Goal: Task Accomplishment & Management: Manage account settings

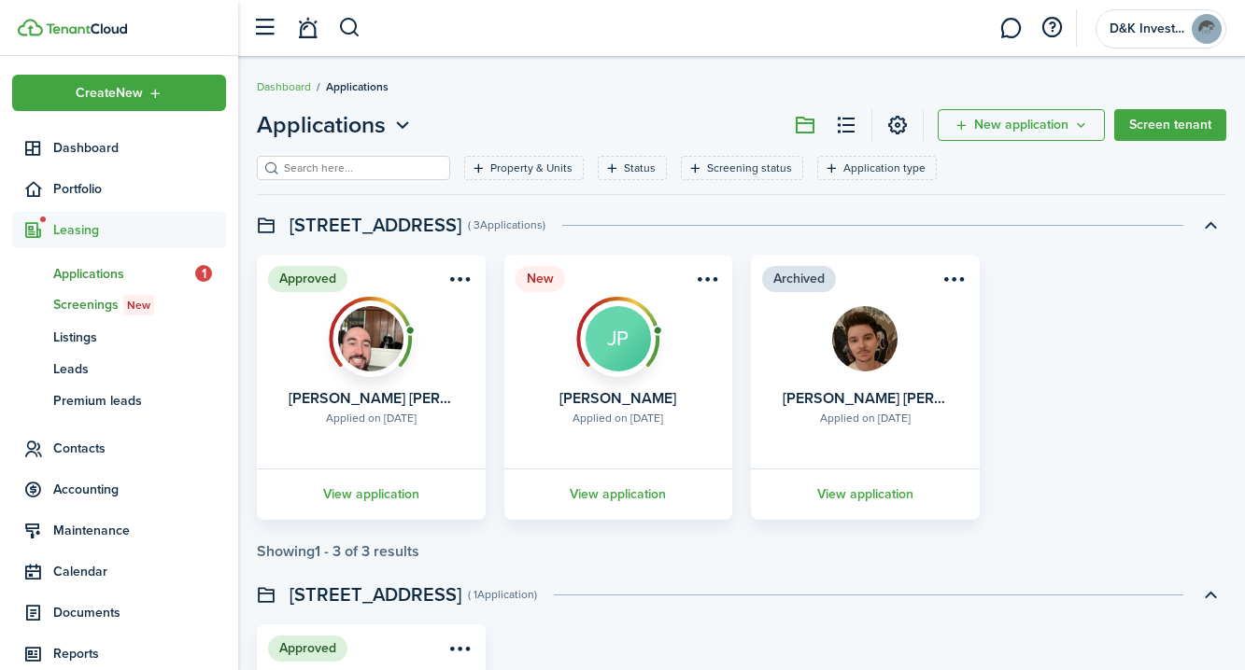
click at [112, 305] on span "Screenings New" at bounding box center [139, 305] width 173 height 21
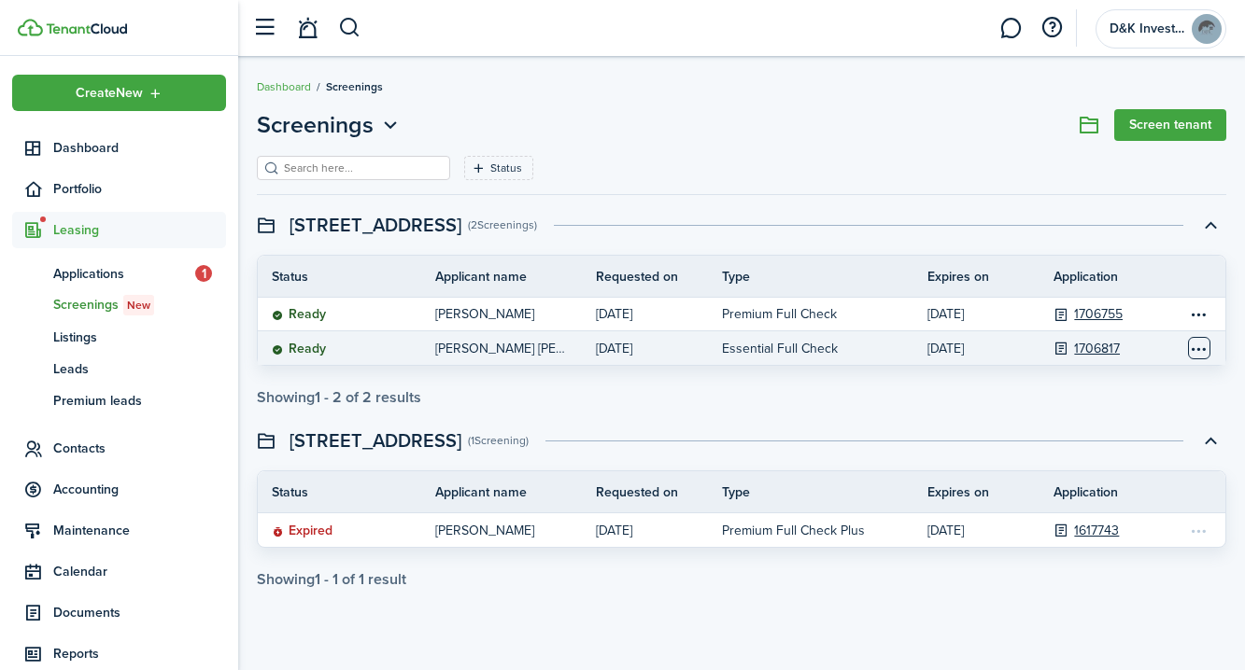
click at [1201, 351] on table-menu-btn-icon "Open menu" at bounding box center [1199, 348] width 22 height 22
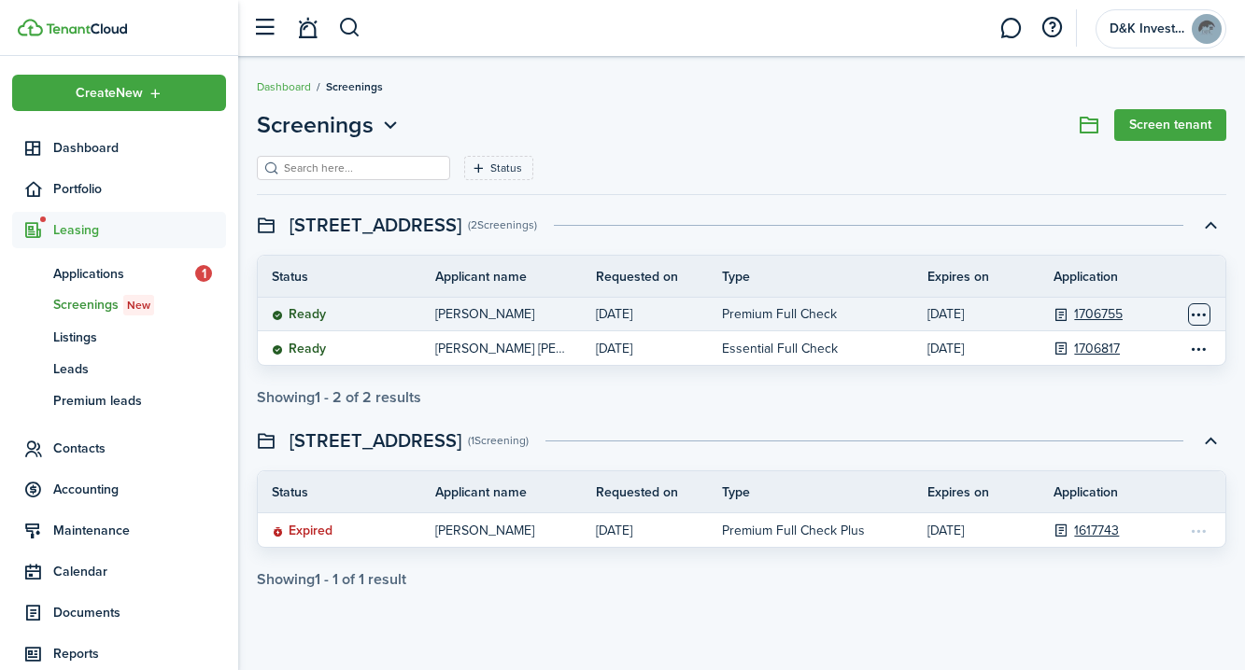
click at [1197, 317] on table-menu-btn-icon "Open menu" at bounding box center [1199, 314] width 22 height 22
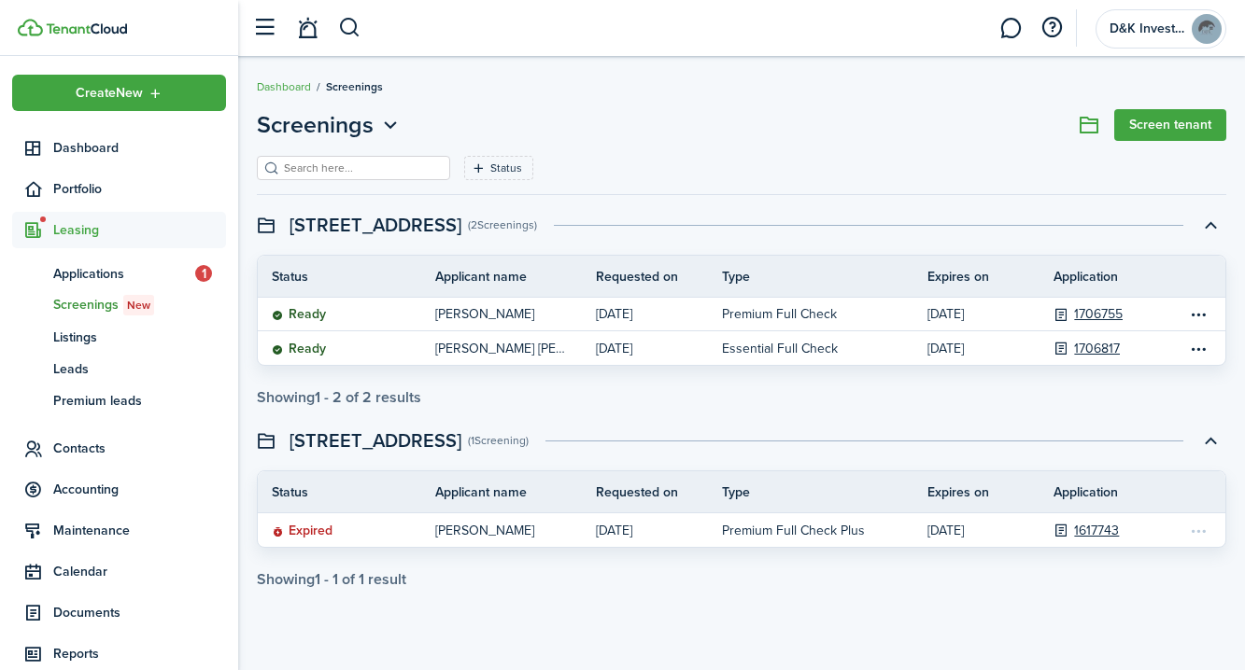
click at [1074, 251] on swimlane "[STREET_ADDRESS] (2 Screenings ) Status Applicant name Requested on Type Expire…" at bounding box center [741, 307] width 969 height 197
click at [159, 299] on span "Screenings New" at bounding box center [139, 305] width 173 height 21
click at [94, 303] on span "Screenings New" at bounding box center [139, 305] width 173 height 21
click at [100, 266] on span "Applications" at bounding box center [124, 274] width 142 height 20
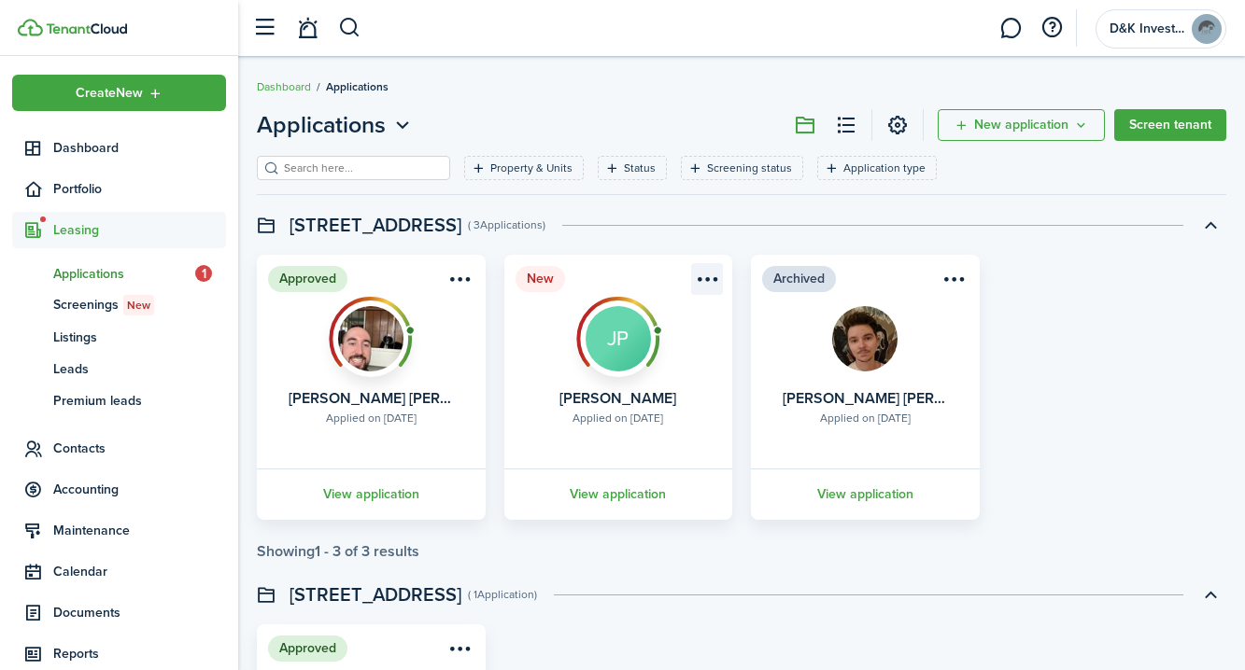
click at [713, 280] on menu-btn-icon "Open menu" at bounding box center [707, 279] width 32 height 32
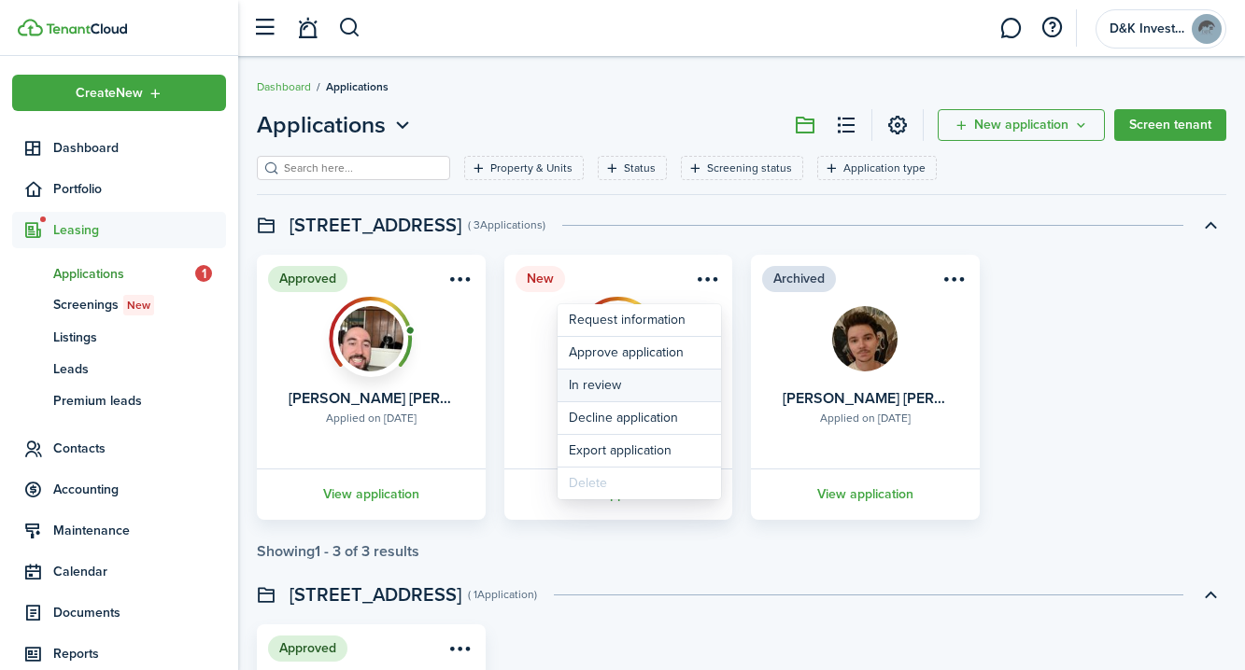
click at [599, 381] on button "In review" at bounding box center [638, 386] width 163 height 32
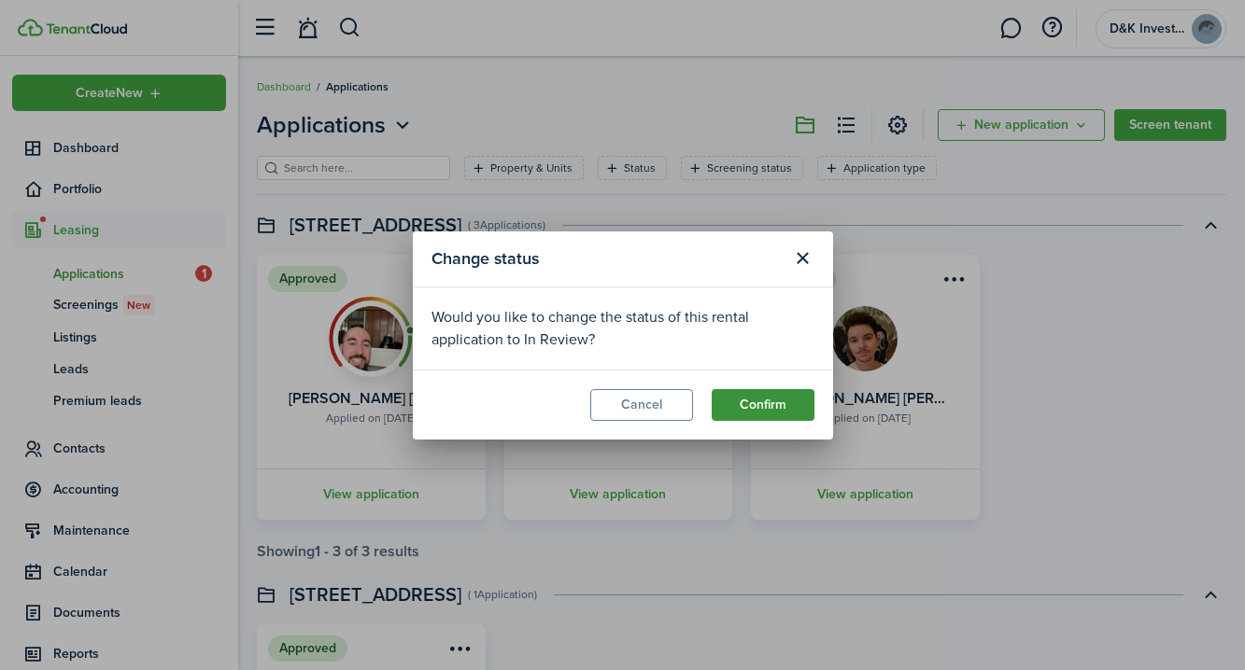
click at [773, 414] on button "Confirm" at bounding box center [763, 405] width 103 height 32
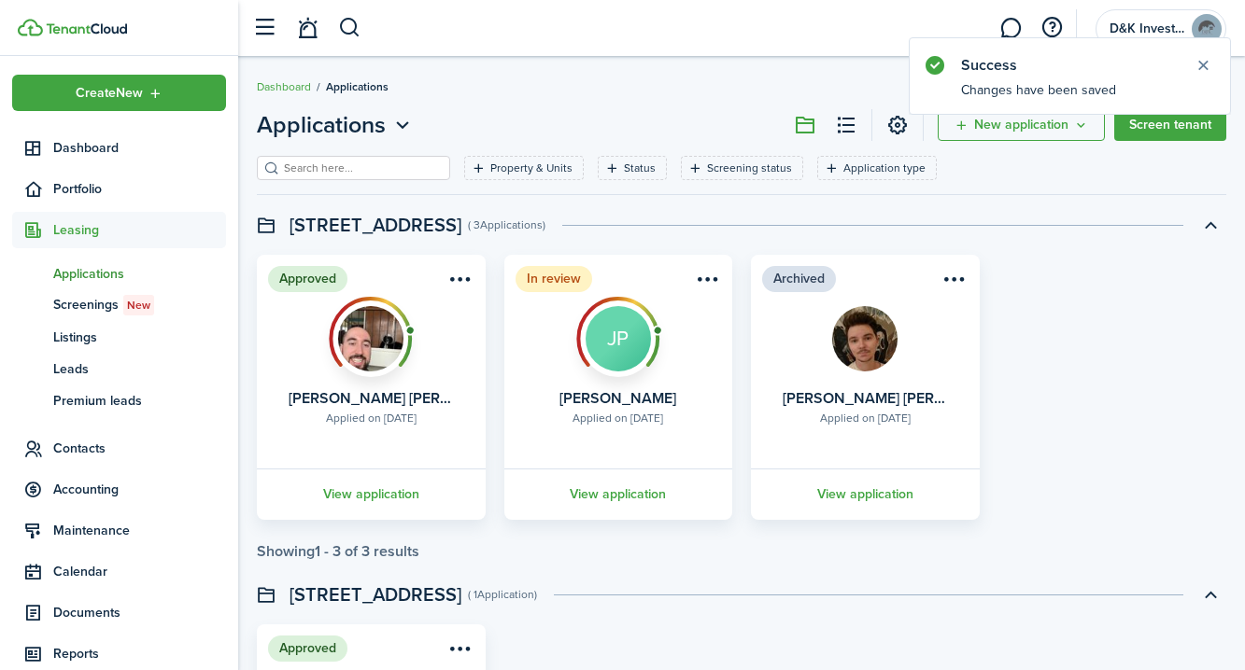
click at [978, 320] on card "Archived Applied on [DATE] [PERSON_NAME] [PERSON_NAME] View application" at bounding box center [865, 387] width 229 height 265
